Goal: Information Seeking & Learning: Learn about a topic

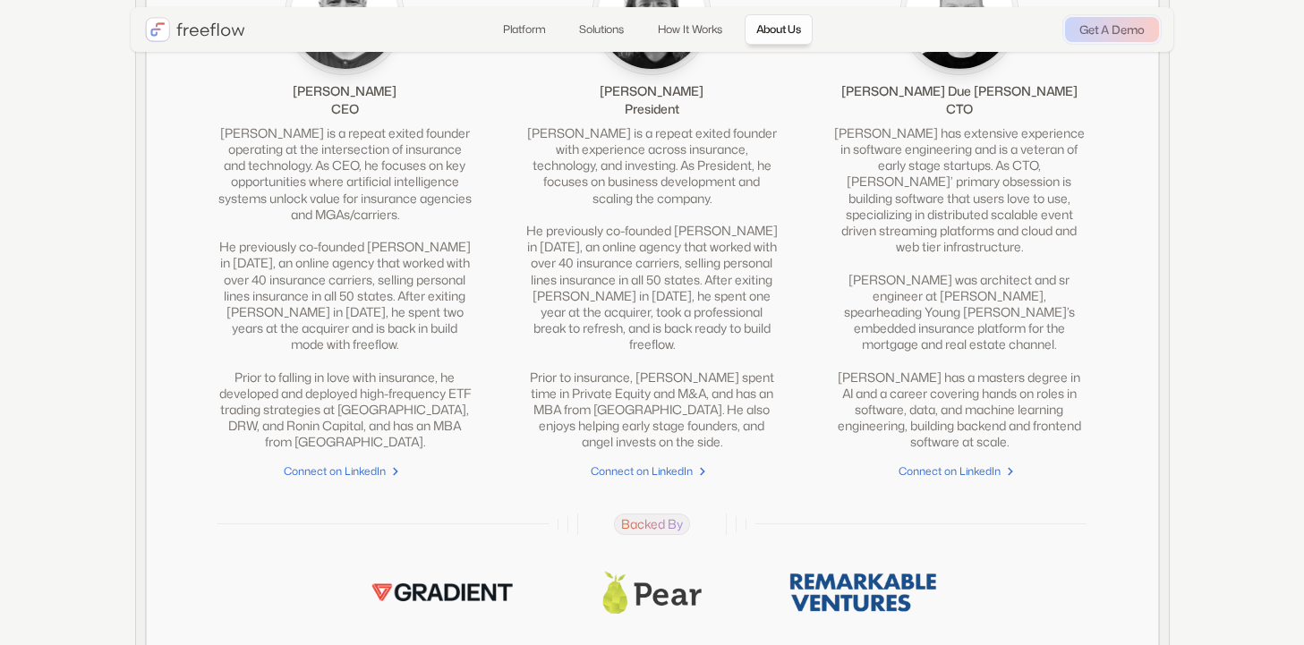
scroll to position [4029, 0]
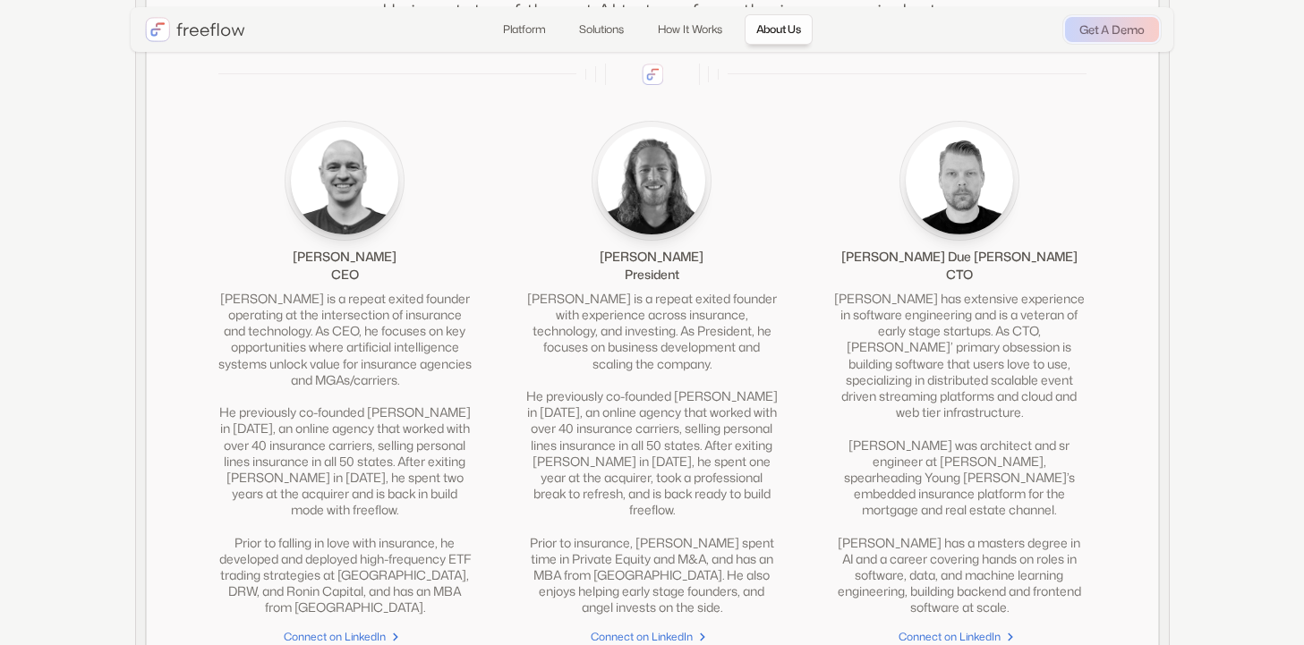
click at [676, 202] on img at bounding box center [651, 180] width 107 height 107
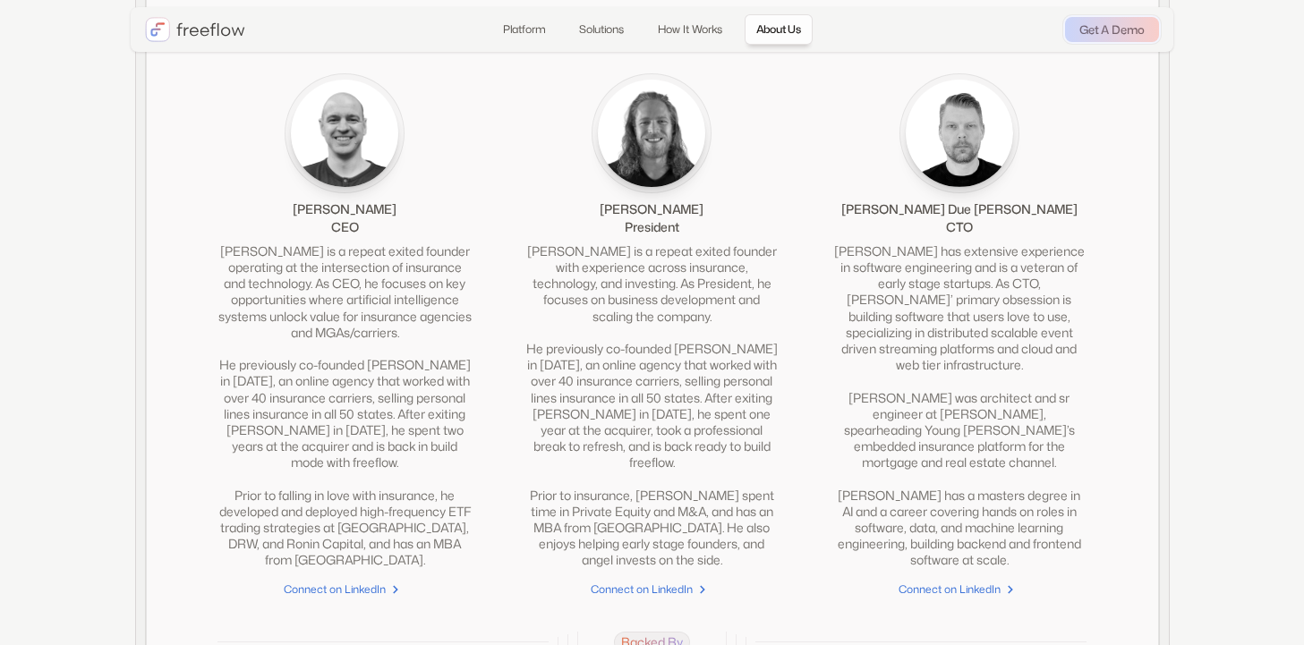
scroll to position [4102, 0]
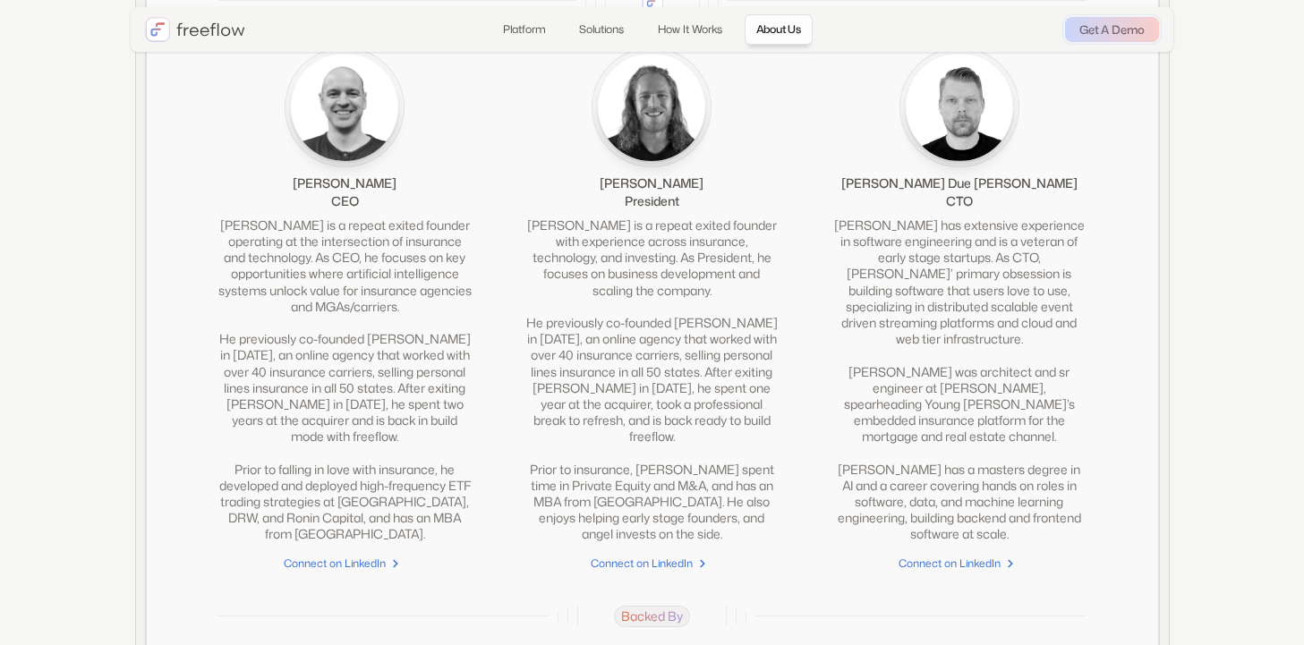
click at [653, 143] on img at bounding box center [651, 107] width 107 height 107
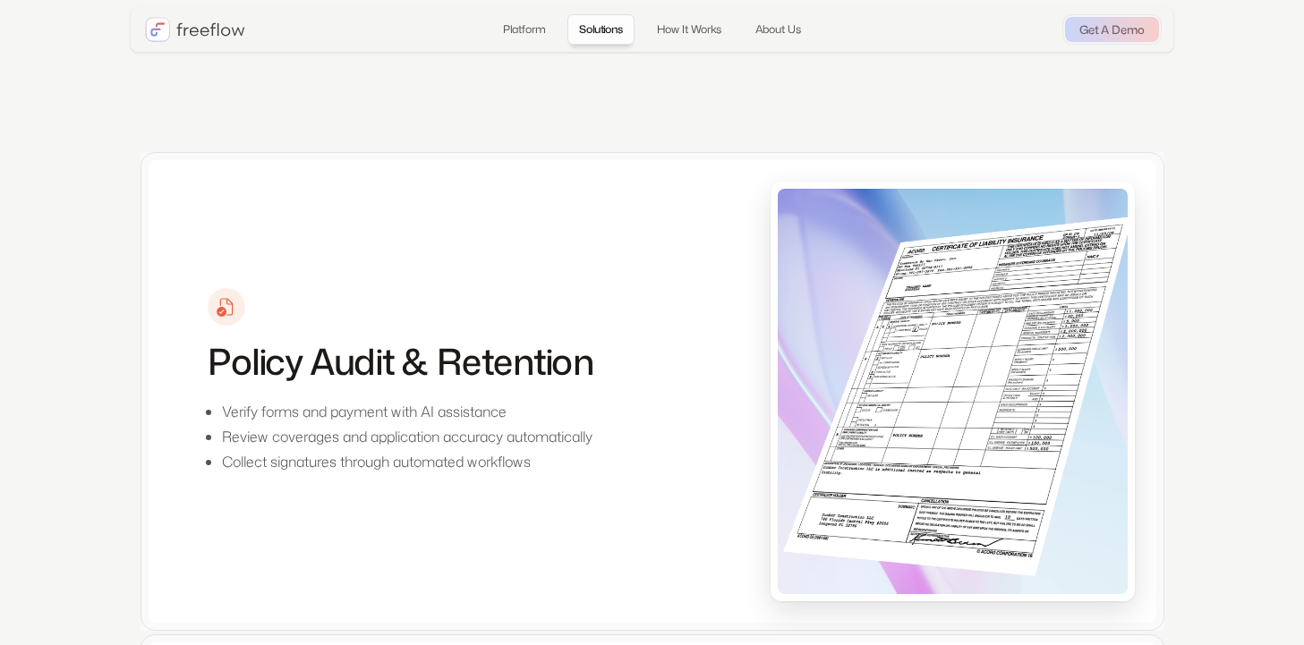
scroll to position [0, 0]
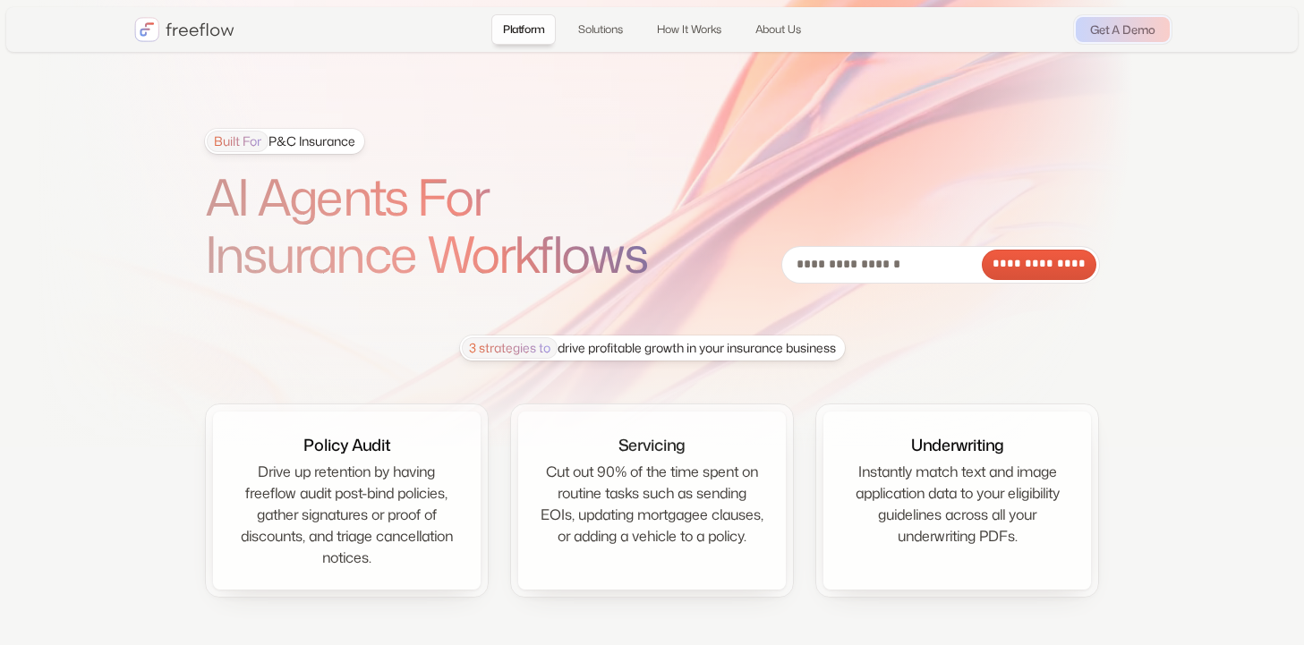
click at [313, 147] on div "Built For P&C Insurance" at bounding box center [281, 141] width 149 height 21
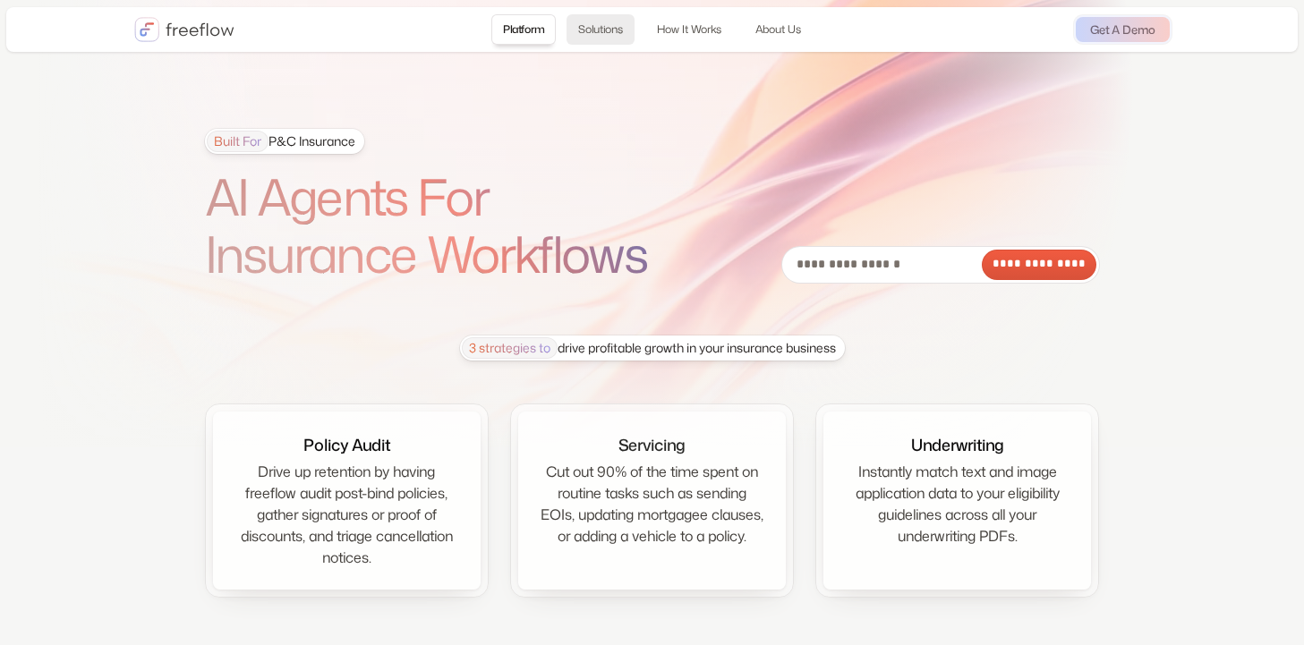
click at [599, 35] on link "Solutions" at bounding box center [600, 29] width 68 height 30
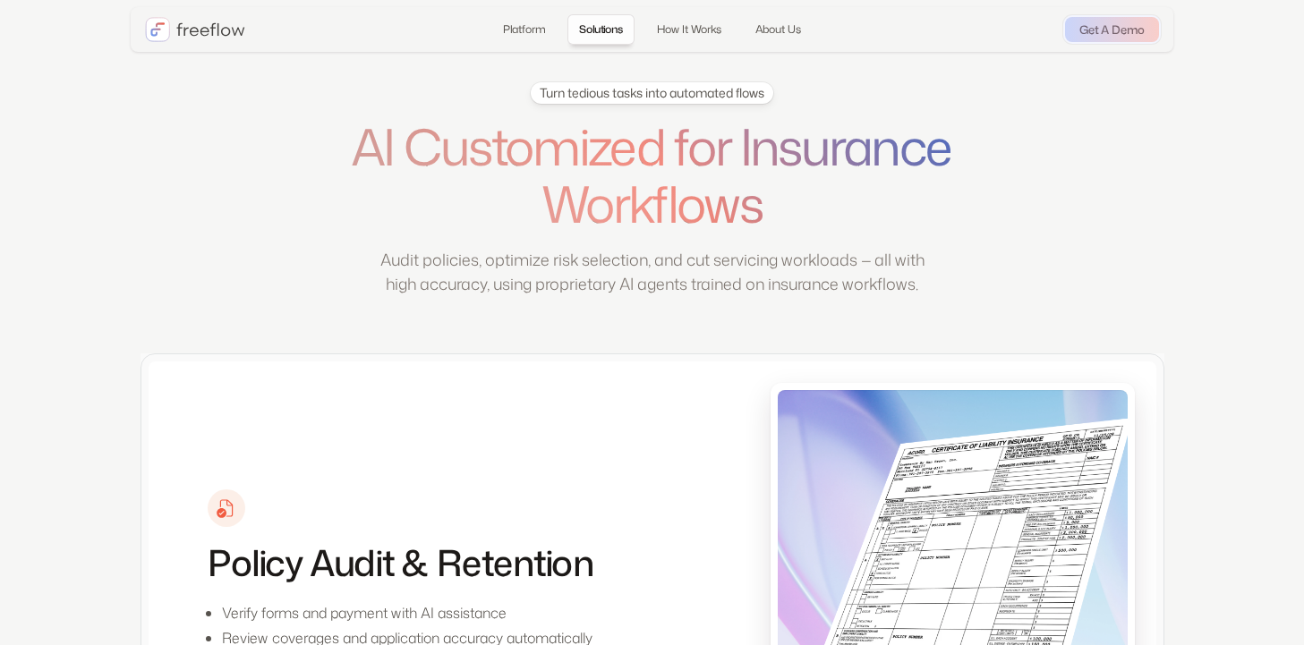
scroll to position [635, 0]
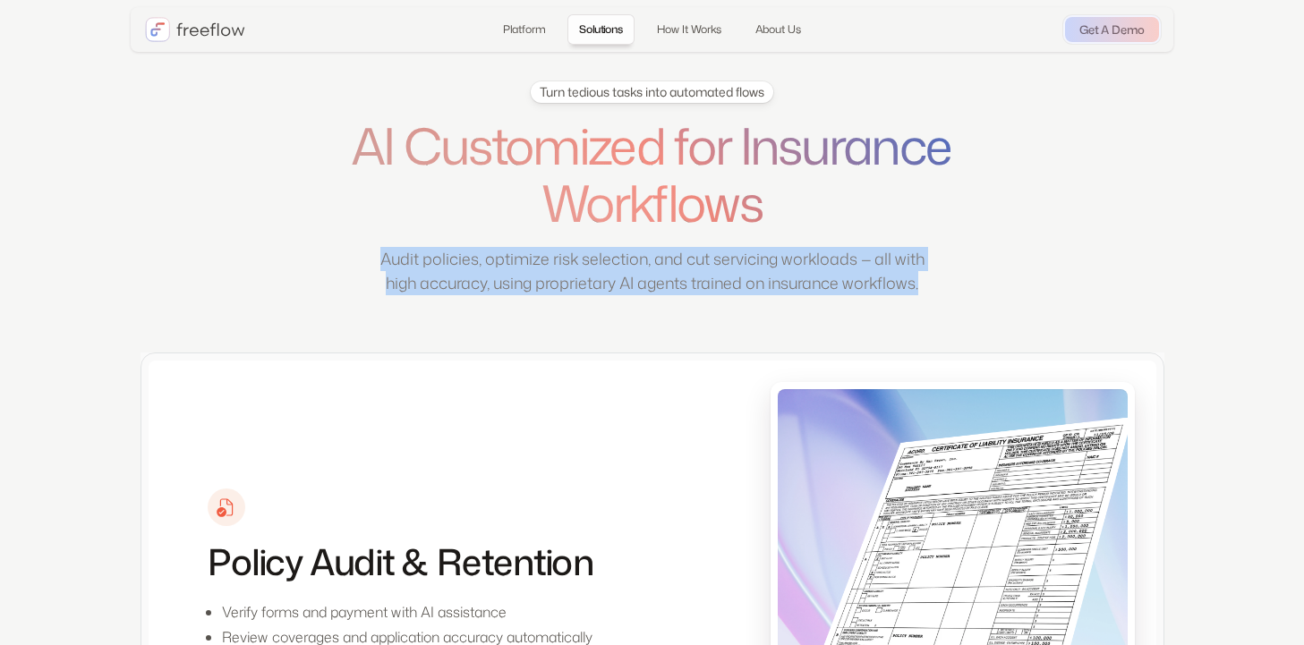
drag, startPoint x: 697, startPoint y: 308, endPoint x: 396, endPoint y: 265, distance: 303.8
click at [396, 265] on p "Audit policies, optimize risk selection, and cut servicing workloads — all with…" at bounding box center [653, 271] width 564 height 48
copy p "Audit policies, optimize risk selection, and cut servicing workloads — all with…"
